Goal: Task Accomplishment & Management: Manage account settings

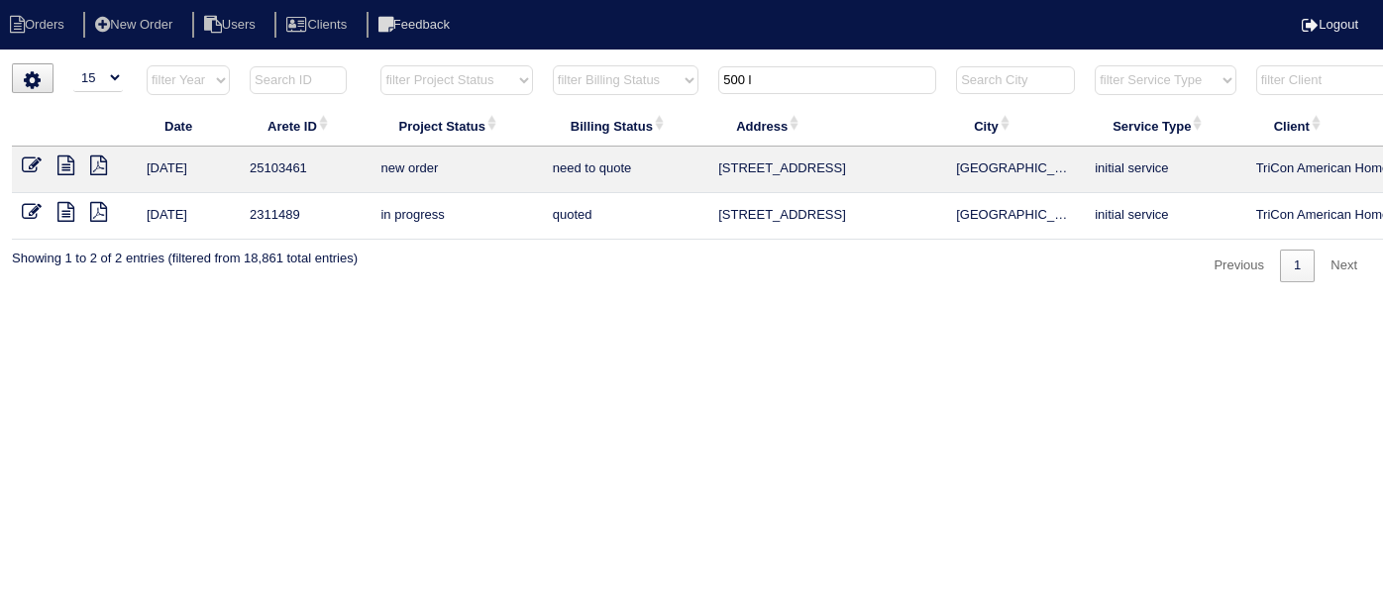
select select "15"
drag, startPoint x: 770, startPoint y: 82, endPoint x: 381, endPoint y: 38, distance: 391.0
click at [447, 54] on html "Orders New Order Users Clients Feedback Logout Orders New Order Users Clients M…" at bounding box center [691, 151] width 1383 height 302
type input "1770"
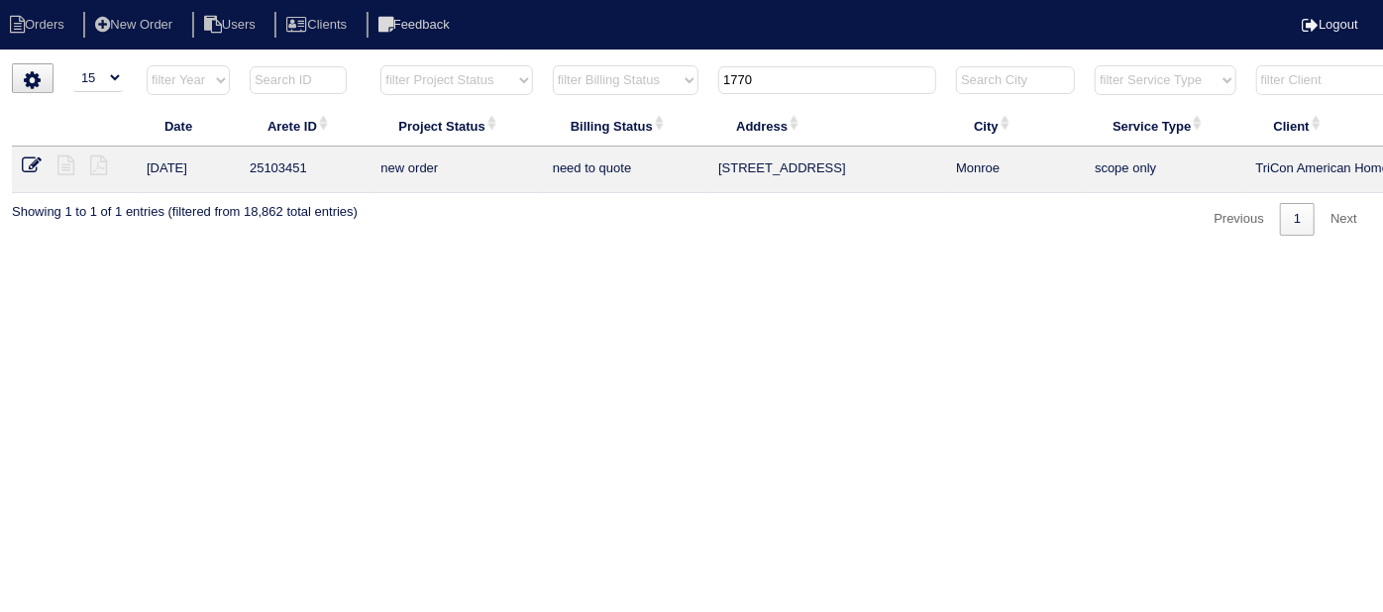
drag, startPoint x: 760, startPoint y: 79, endPoint x: 504, endPoint y: 10, distance: 264.9
click at [549, 63] on body "Orders New Order Users Clients Feedback Logout Orders New Order Users Clients M…" at bounding box center [691, 149] width 1383 height 172
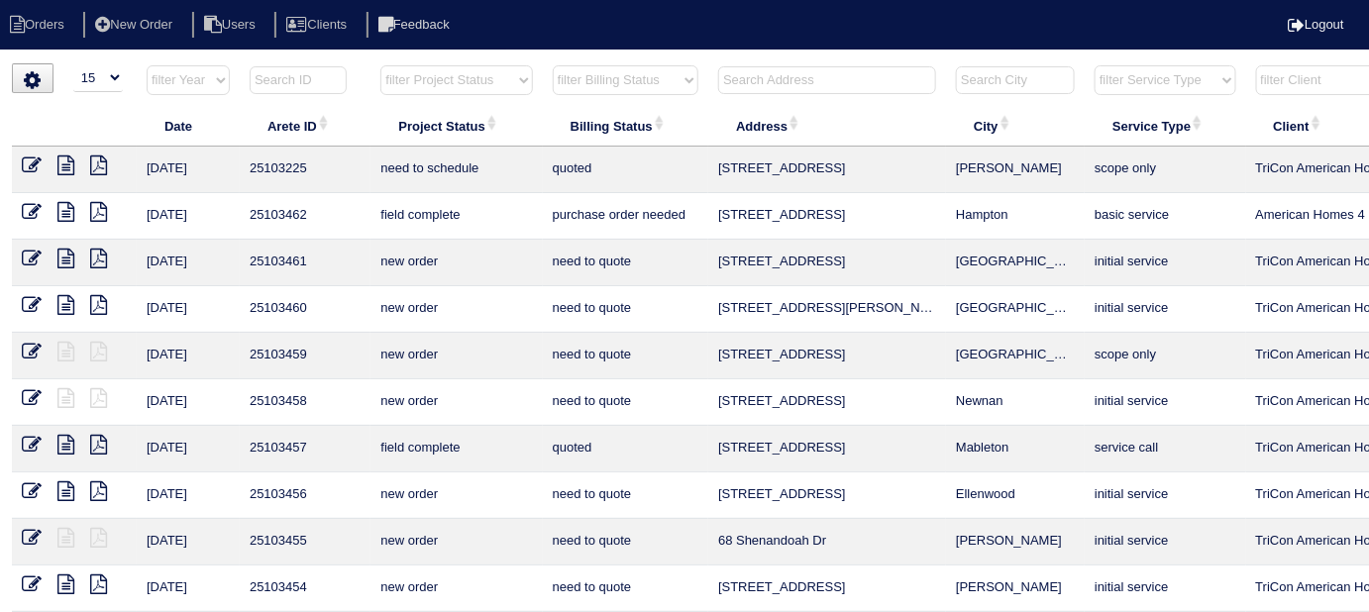
click at [766, 73] on input "text" at bounding box center [827, 80] width 218 height 28
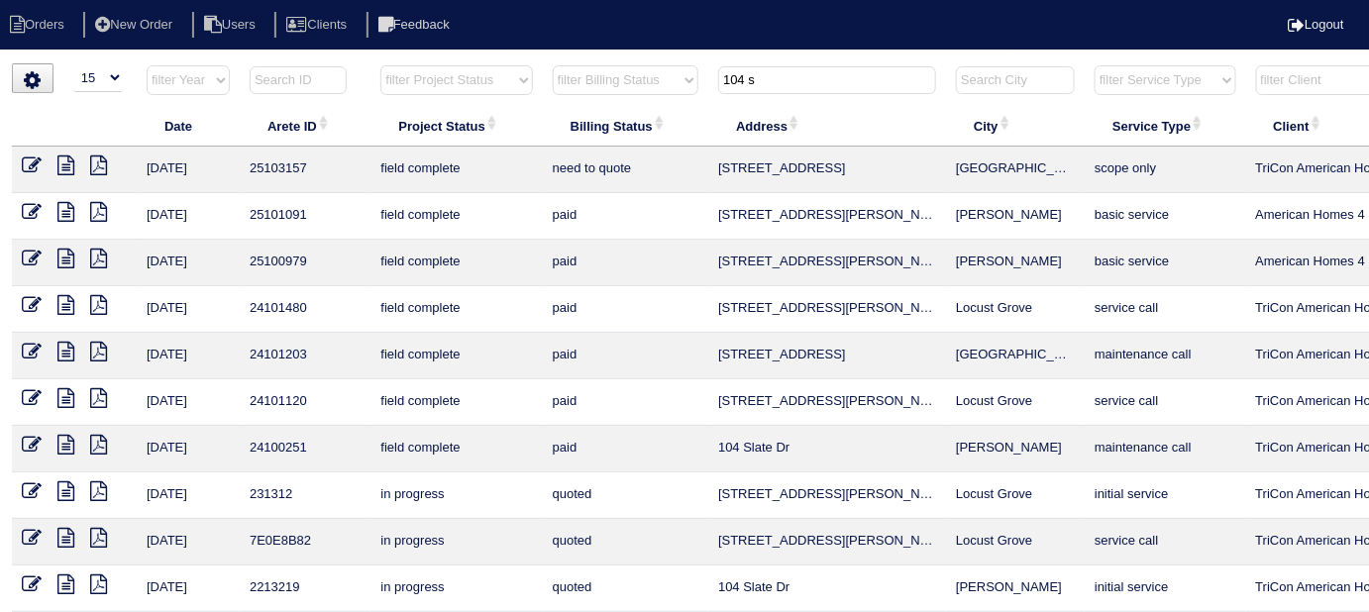
type input "104 s"
click at [29, 160] on icon at bounding box center [32, 166] width 20 height 20
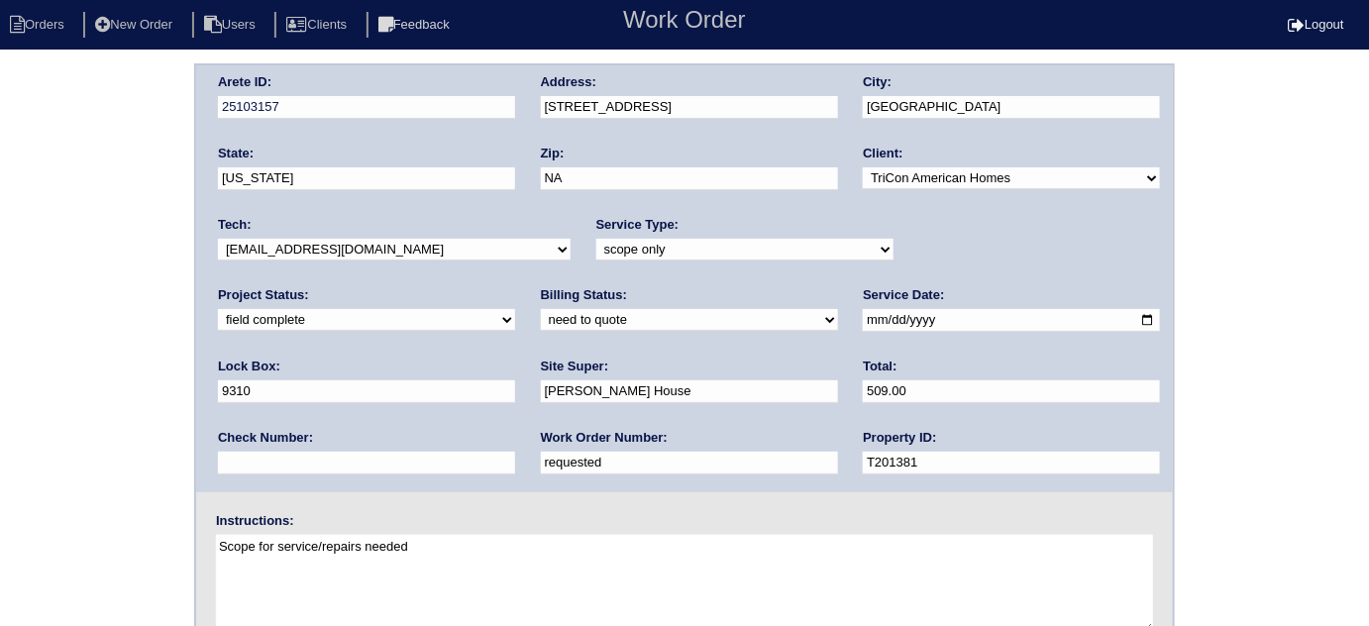
click at [541, 317] on select "need to quote quoted need to invoice invoiced paid warranty purchase order need…" at bounding box center [689, 320] width 297 height 22
select select "need to invoice"
click at [541, 309] on select "need to quote quoted need to invoice invoiced paid warranty purchase order need…" at bounding box center [689, 320] width 297 height 22
click at [120, 394] on div "Arete ID: 25103157 Address: [STREET_ADDRESS] City: [GEOGRAPHIC_DATA] State: [US…" at bounding box center [684, 464] width 1369 height 802
drag, startPoint x: 306, startPoint y: 454, endPoint x: 0, endPoint y: 395, distance: 311.7
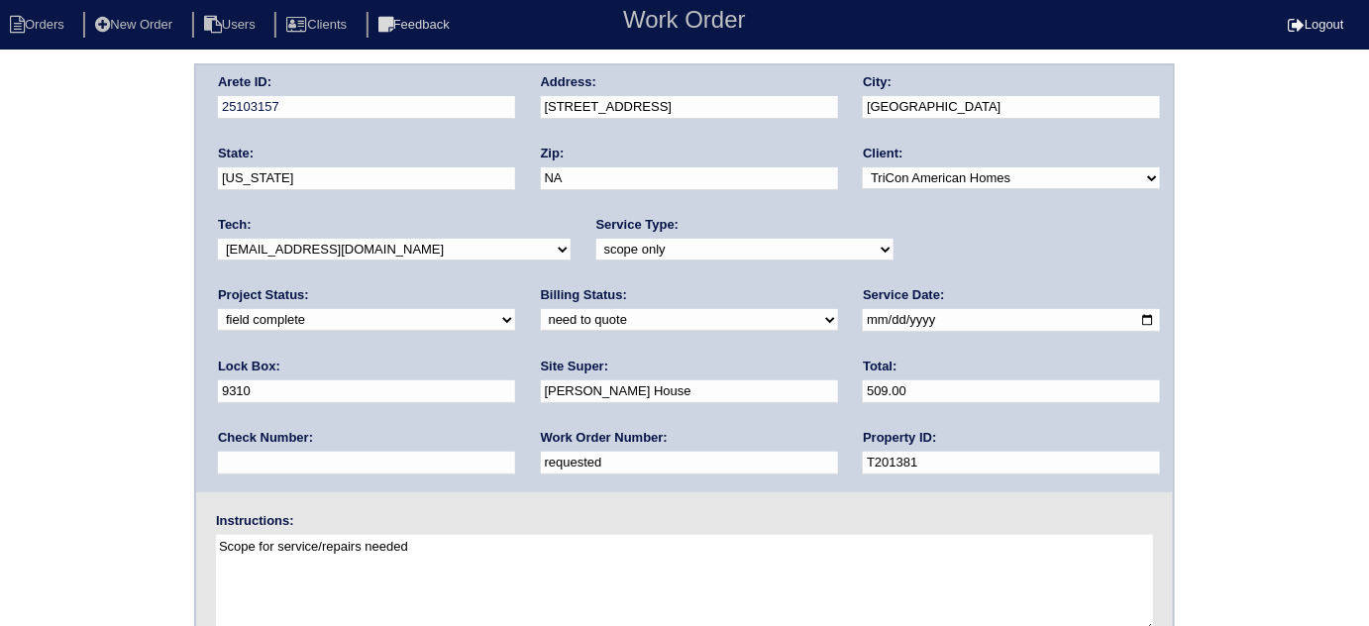
click at [0, 406] on div "Arete ID: 25103157 Address: 104 Salem Place City: Dallas State: Georgia Zip: NA…" at bounding box center [684, 464] width 1369 height 802
type input "547414"
click at [29, 295] on div "Arete ID: 25103157 Address: 104 Salem Place City: Dallas State: Georgia Zip: NA…" at bounding box center [684, 464] width 1369 height 802
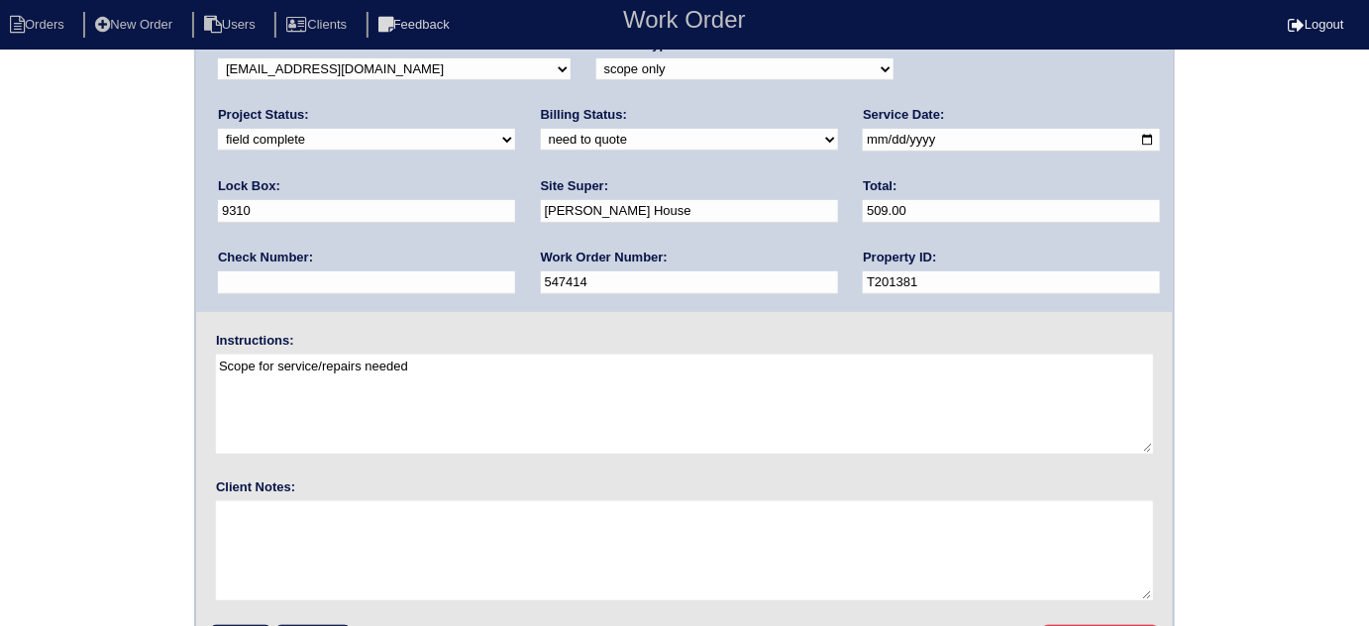
scroll to position [234, 0]
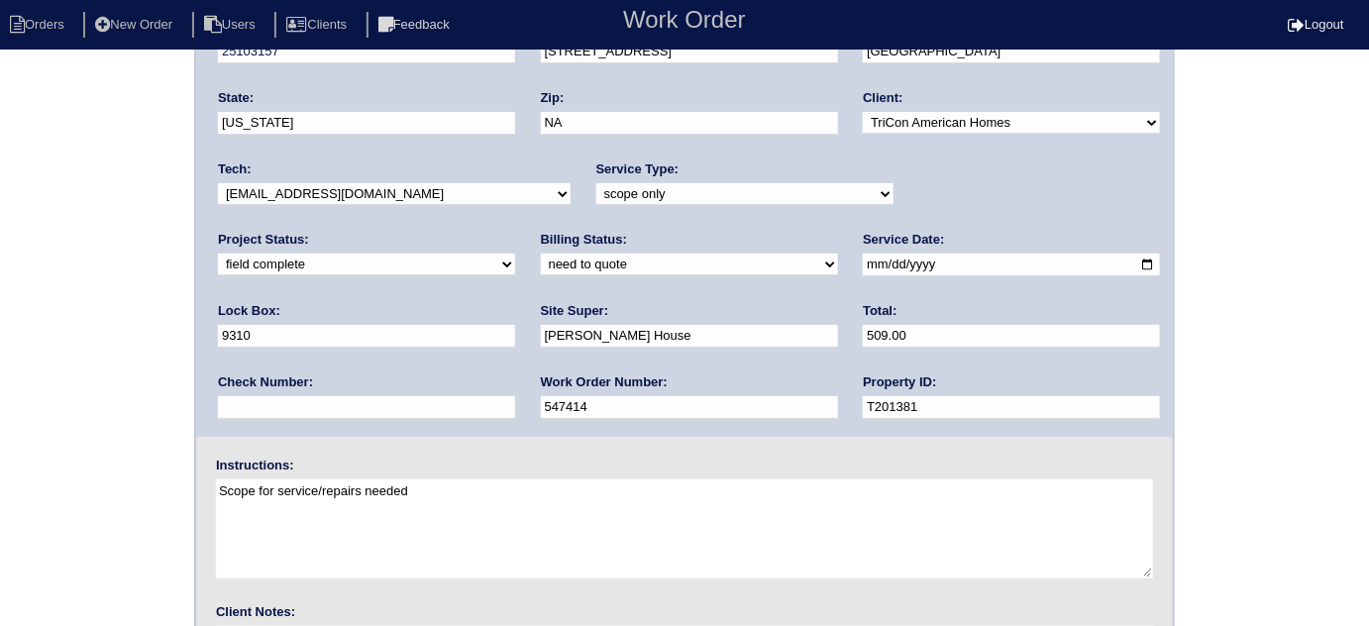
click at [0, 378] on div "Arete ID: 25103157 Address: 104 Salem Place City: Dallas State: Georgia Zip: NA…" at bounding box center [684, 409] width 1369 height 802
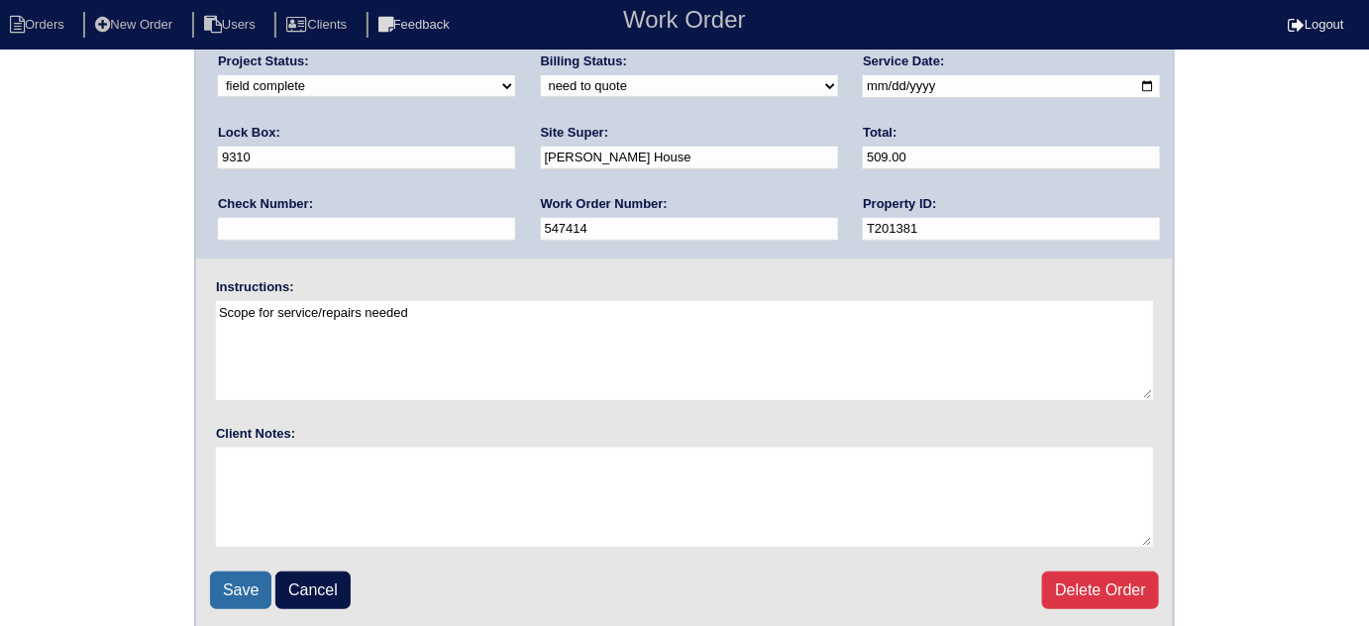
click at [225, 586] on input "Save" at bounding box center [240, 591] width 61 height 38
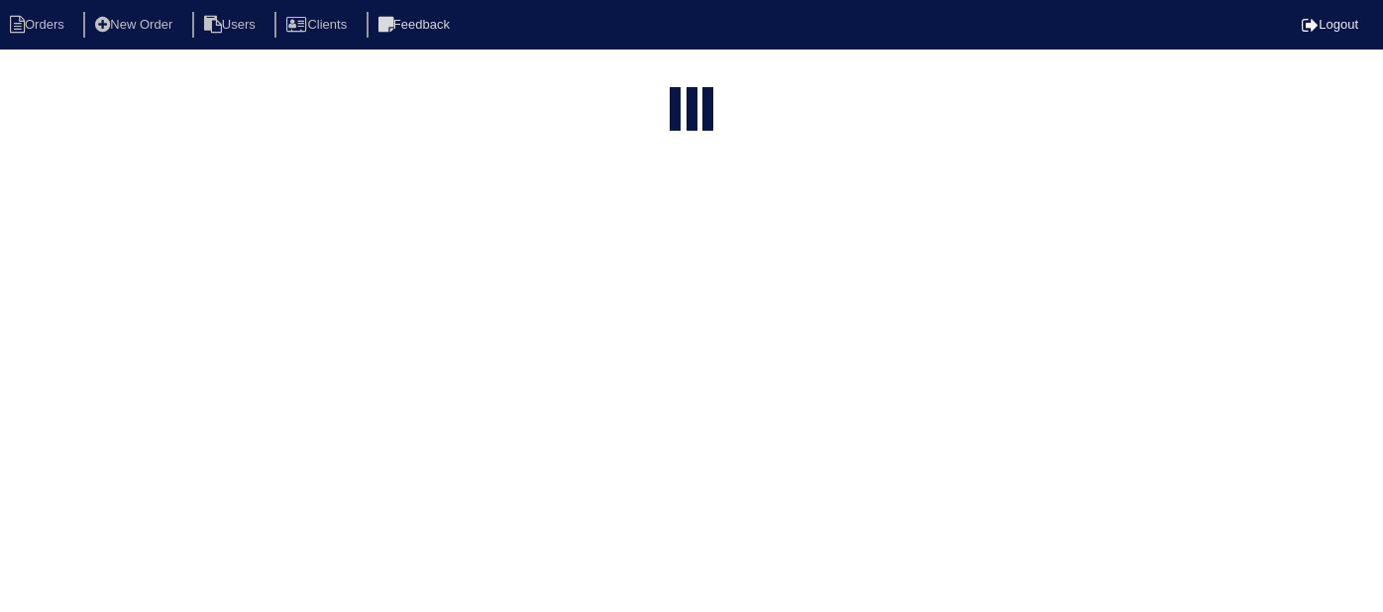
select select "15"
type input "104 s"
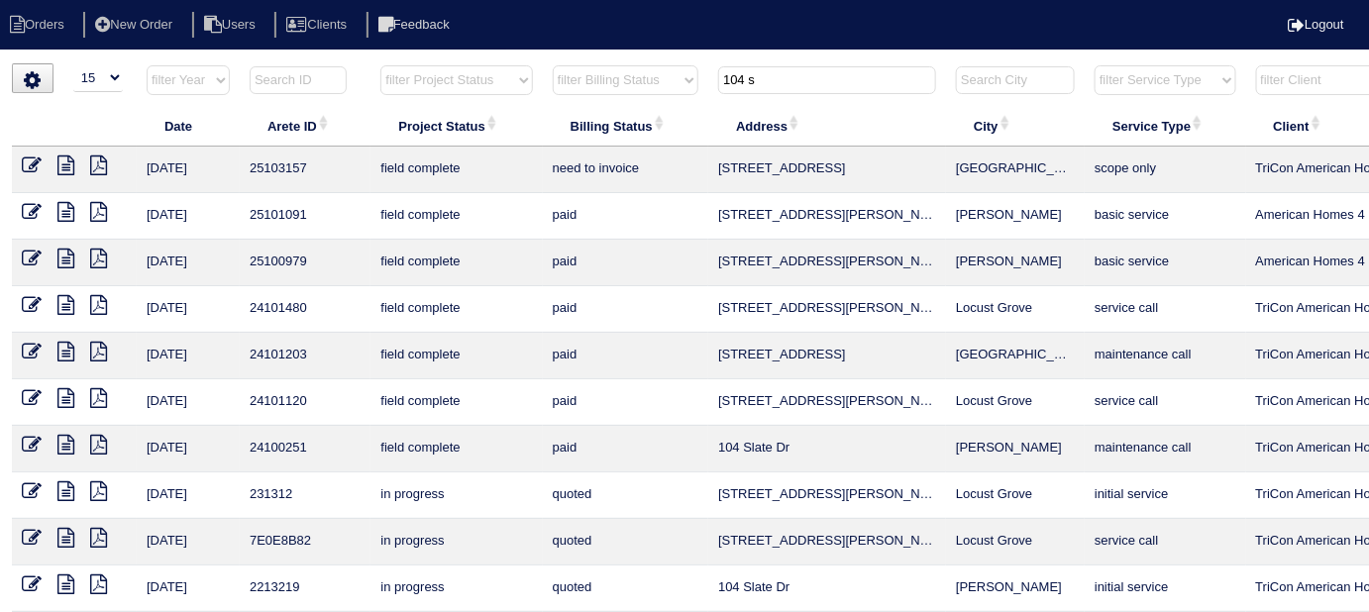
drag, startPoint x: 779, startPoint y: 86, endPoint x: 572, endPoint y: 40, distance: 212.3
click at [573, 63] on body "Orders New Order Users Clients Feedback Logout Orders New Order Users Clients M…" at bounding box center [684, 452] width 1369 height 778
